Goal: Task Accomplishment & Management: Manage account settings

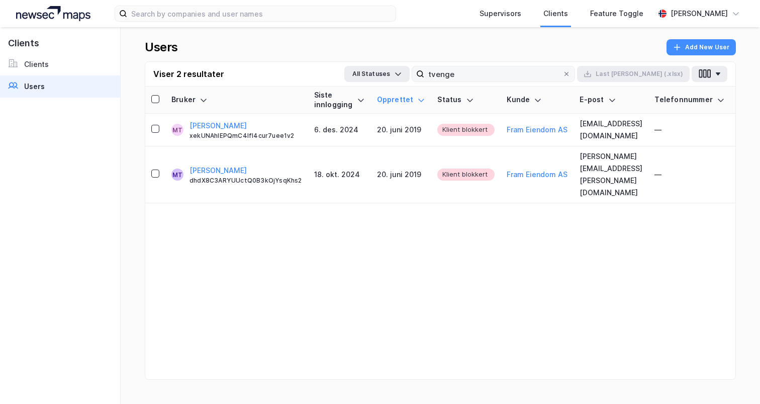
click at [525, 77] on input "tvenge" at bounding box center [493, 73] width 138 height 15
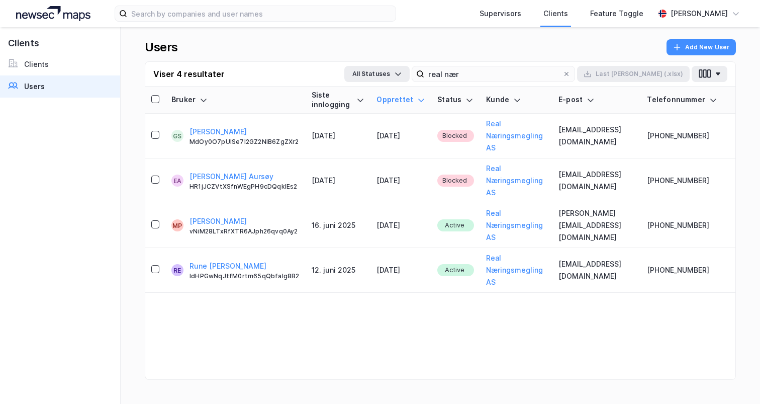
type input "real nær"
click at [509, 78] on input "real nær" at bounding box center [493, 73] width 138 height 15
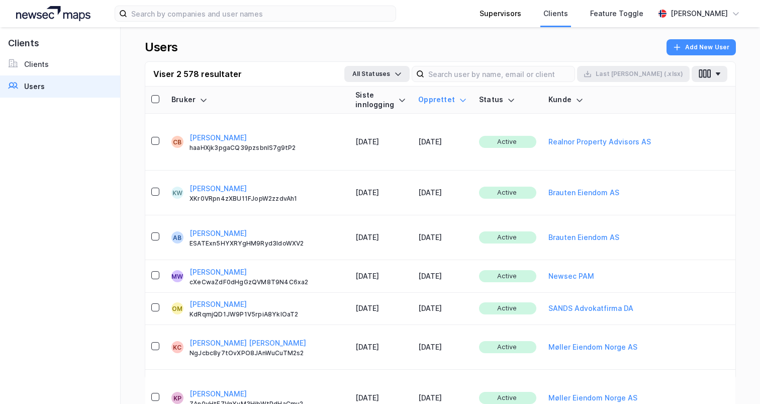
click at [474, 24] on div "Supervisors" at bounding box center [500, 13] width 64 height 27
click at [459, 98] on icon at bounding box center [463, 100] width 8 height 8
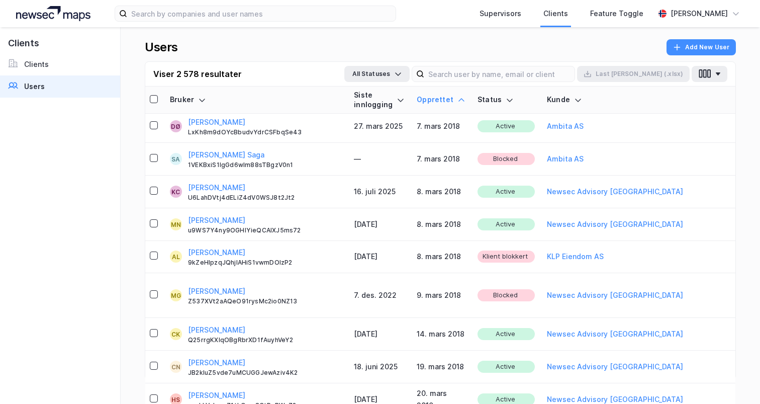
scroll to position [0, 2]
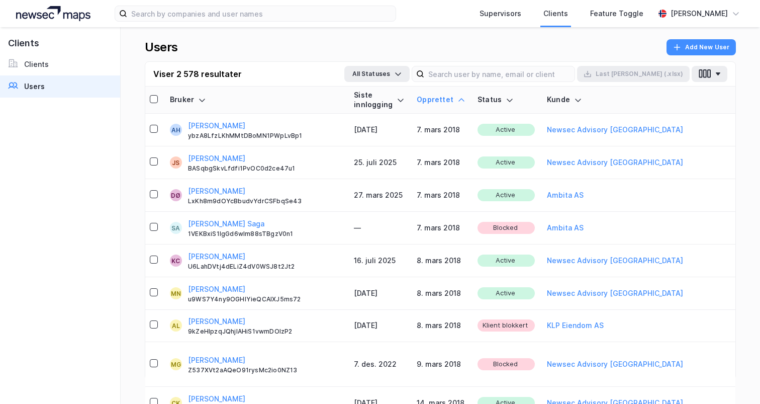
click at [457, 102] on icon at bounding box center [461, 100] width 8 height 8
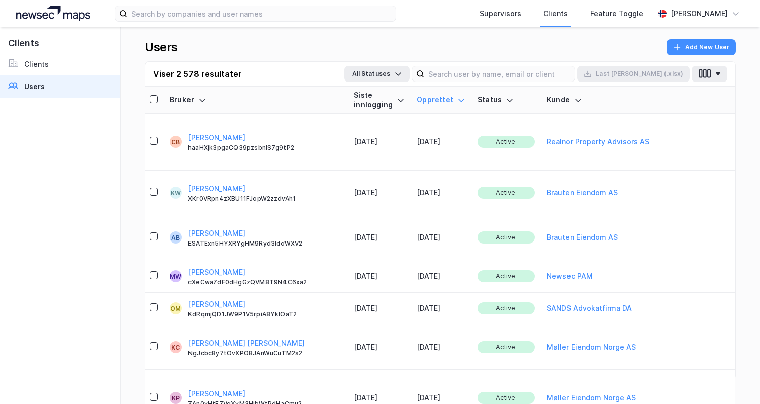
click at [419, 98] on div "Opprettet" at bounding box center [441, 100] width 49 height 10
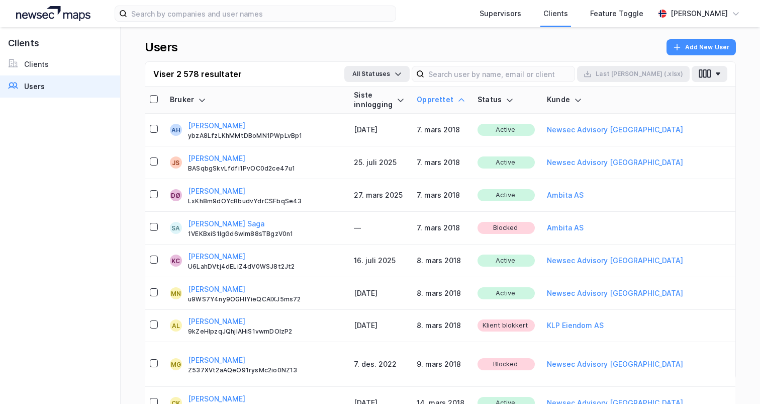
click at [424, 92] on th "Opprettet" at bounding box center [441, 99] width 61 height 27
click at [458, 99] on icon at bounding box center [461, 99] width 6 height 3
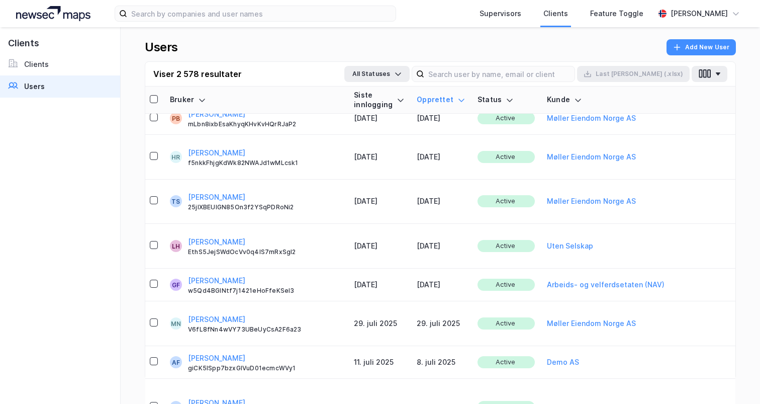
scroll to position [379, 2]
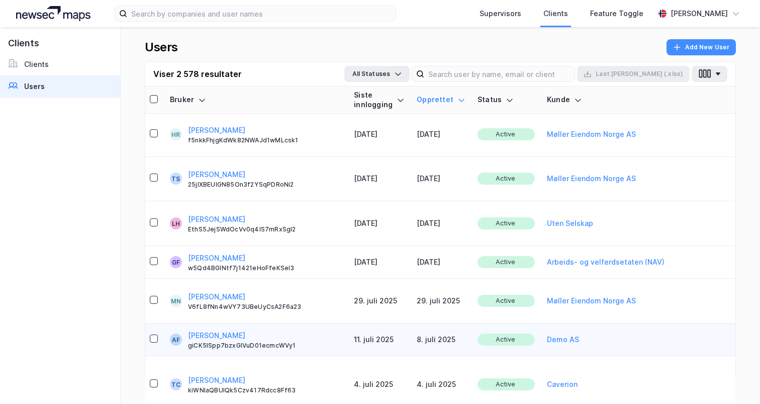
drag, startPoint x: 294, startPoint y: 144, endPoint x: 374, endPoint y: 142, distance: 80.4
click at [307, 329] on div "[PERSON_NAME] giCK5lSpp7bzxGlVuD01ecmcWVy1" at bounding box center [265, 339] width 154 height 20
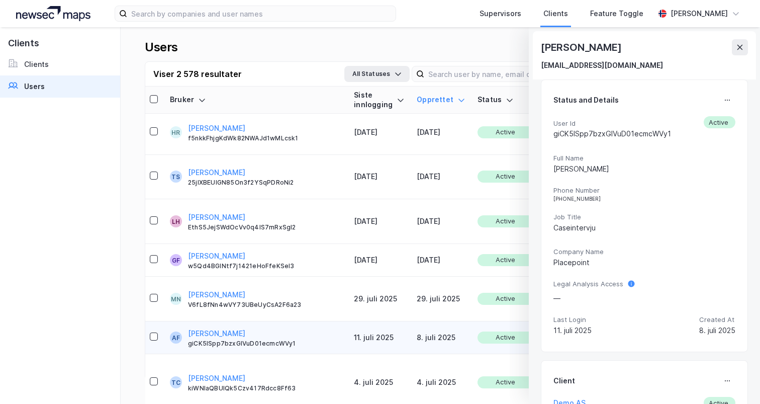
scroll to position [402, 2]
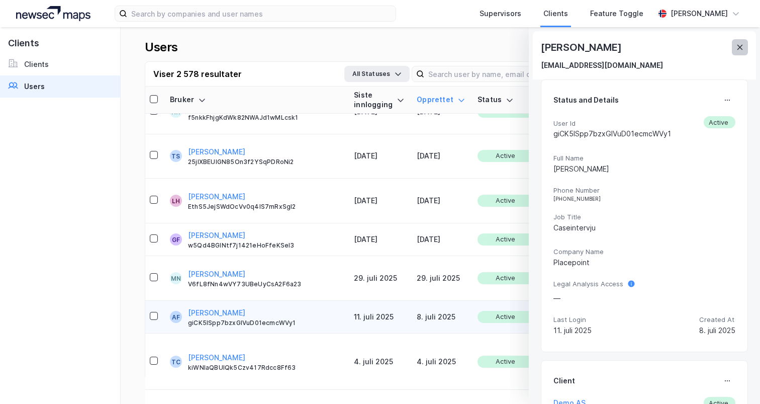
click at [744, 45] on button at bounding box center [740, 47] width 16 height 16
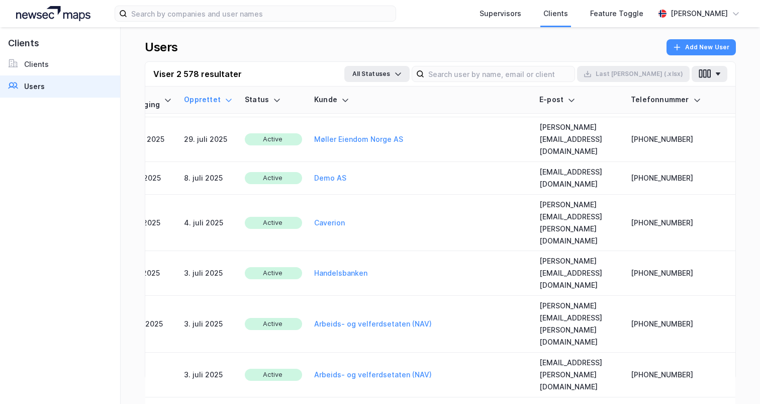
scroll to position [541, 249]
click at [529, 68] on input at bounding box center [499, 73] width 150 height 15
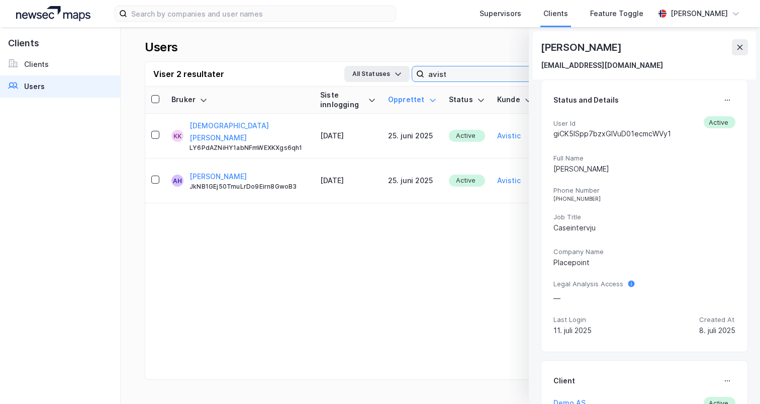
click at [507, 72] on input "avist" at bounding box center [493, 73] width 138 height 15
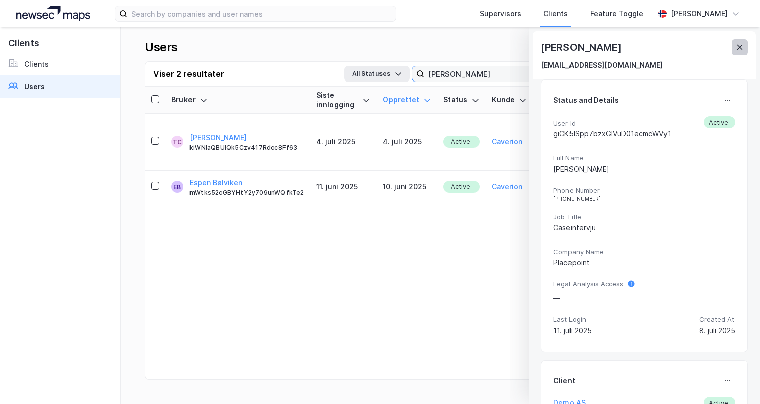
type input "[PERSON_NAME]"
click at [742, 46] on icon at bounding box center [740, 47] width 8 height 8
